Goal: Check status: Check status

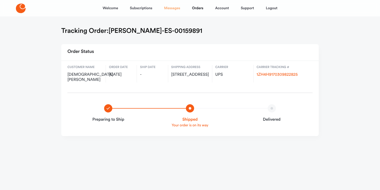
click at [174, 8] on link "Messages" at bounding box center [172, 8] width 16 height 12
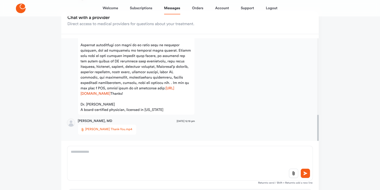
scroll to position [35, 0]
click at [201, 9] on link "Orders" at bounding box center [197, 8] width 11 height 12
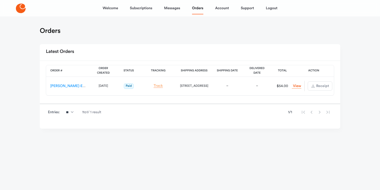
click at [156, 85] on link "Track" at bounding box center [158, 86] width 9 height 4
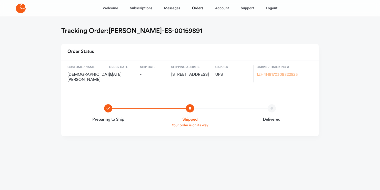
click at [267, 73] on link "1ZH4H9170309822825" at bounding box center [277, 75] width 41 height 4
click at [104, 9] on link "Welcome" at bounding box center [110, 8] width 15 height 12
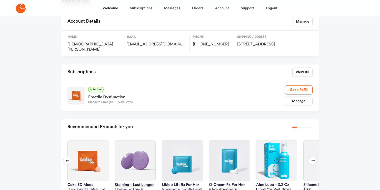
scroll to position [43, 0]
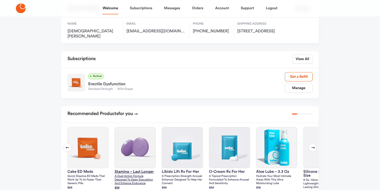
click at [137, 175] on p "A dual-action formula designed to delay ejaculation and enhance endurance" at bounding box center [135, 180] width 41 height 11
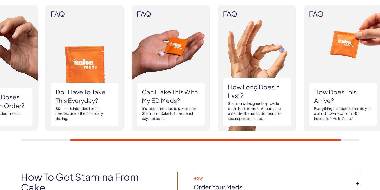
scroll to position [560, 0]
